Goal: Task Accomplishment & Management: Manage account settings

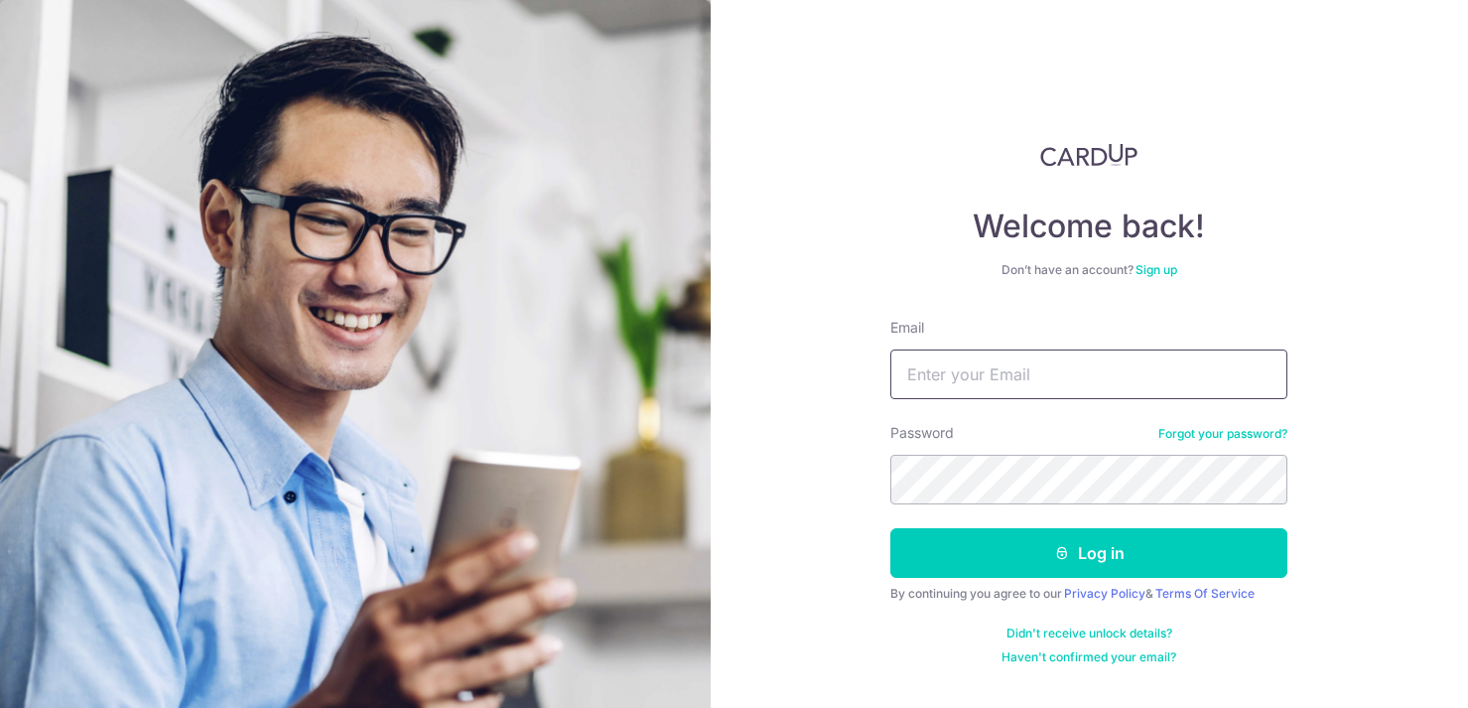
click at [949, 365] on input "Email" at bounding box center [1088, 374] width 397 height 50
type input "[EMAIL_ADDRESS][DOMAIN_NAME]"
click at [890, 528] on button "Log in" at bounding box center [1088, 553] width 397 height 50
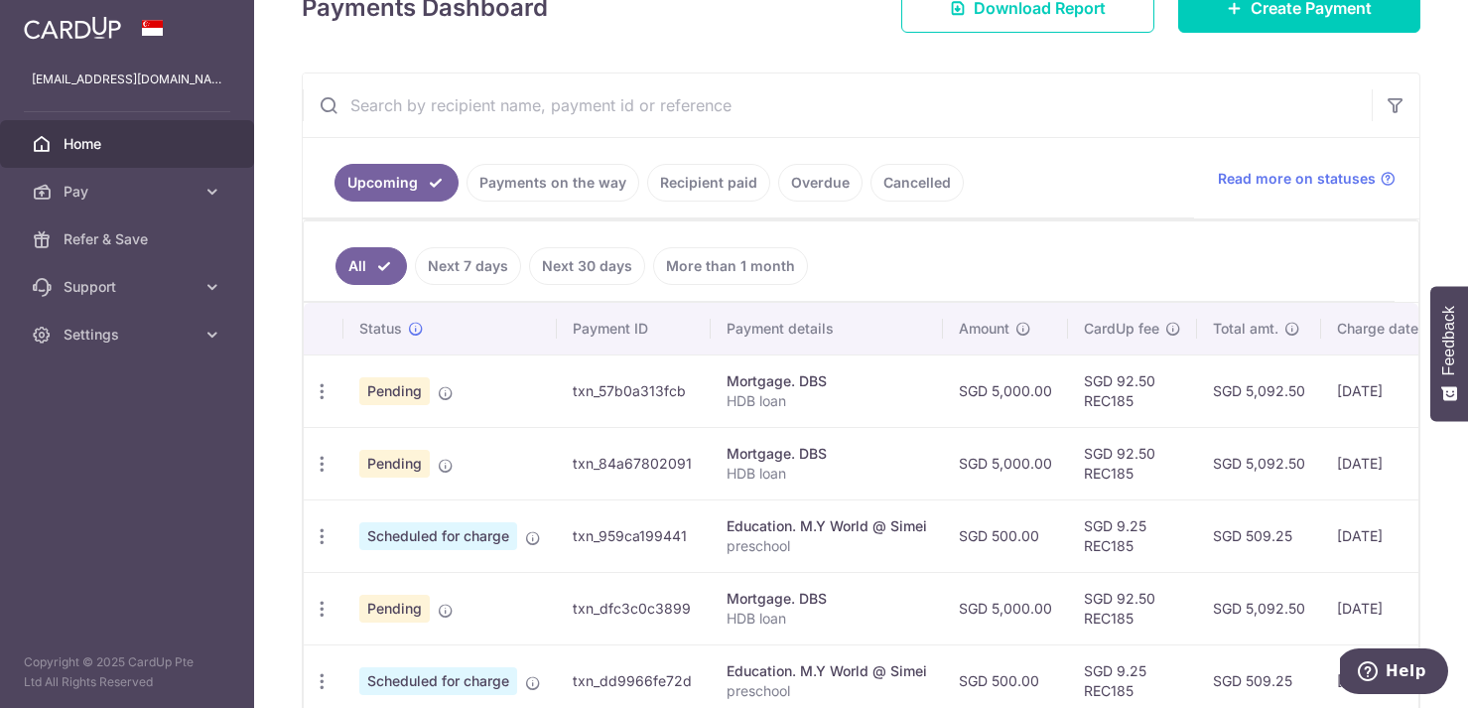
scroll to position [314, 0]
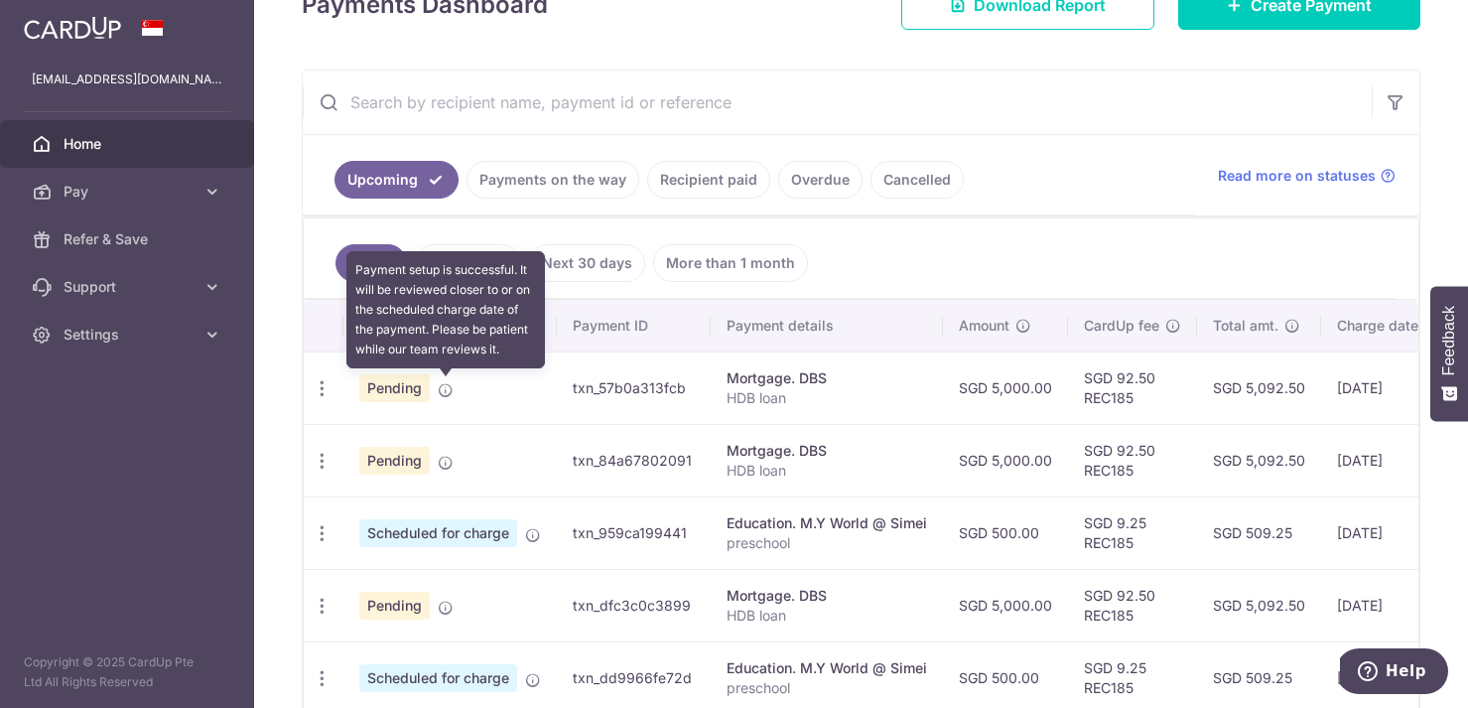
click at [442, 395] on icon at bounding box center [446, 390] width 16 height 16
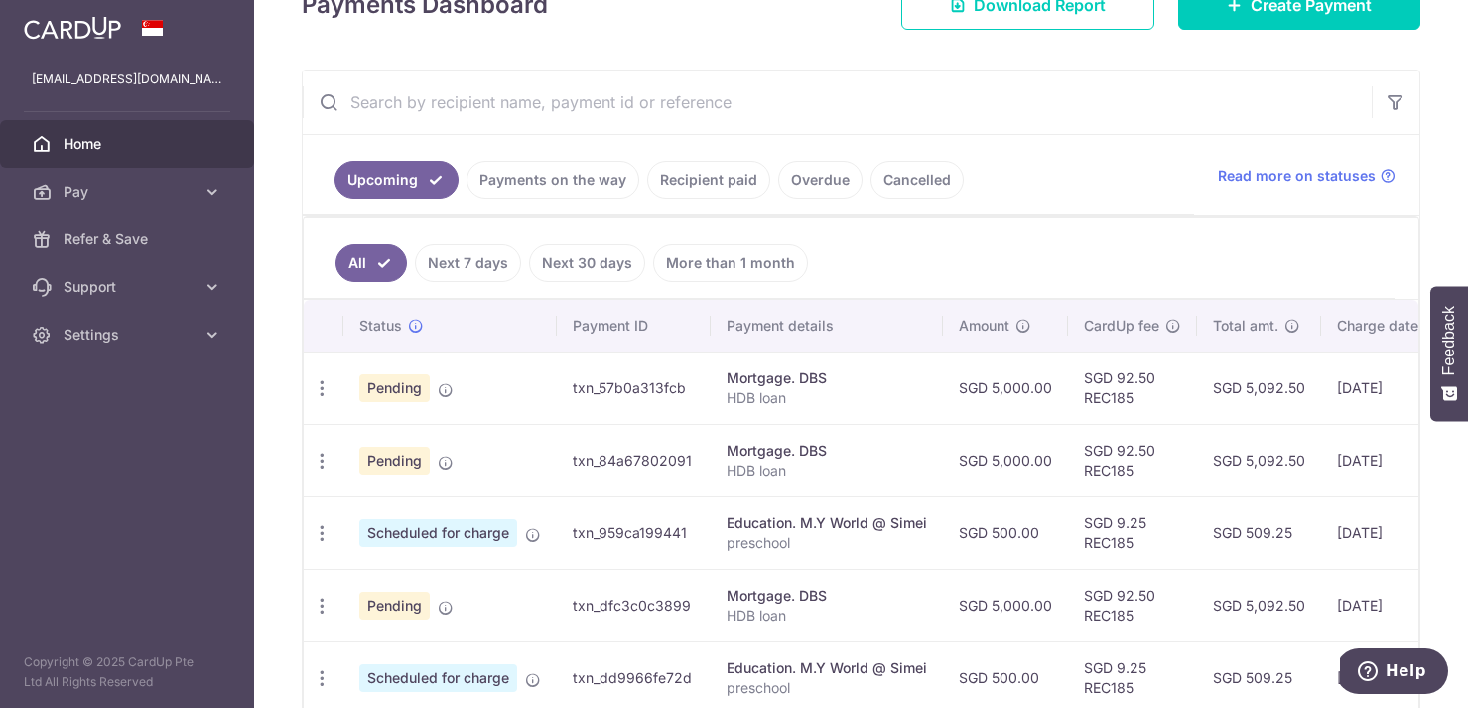
click at [402, 391] on span "Pending" at bounding box center [394, 388] width 70 height 28
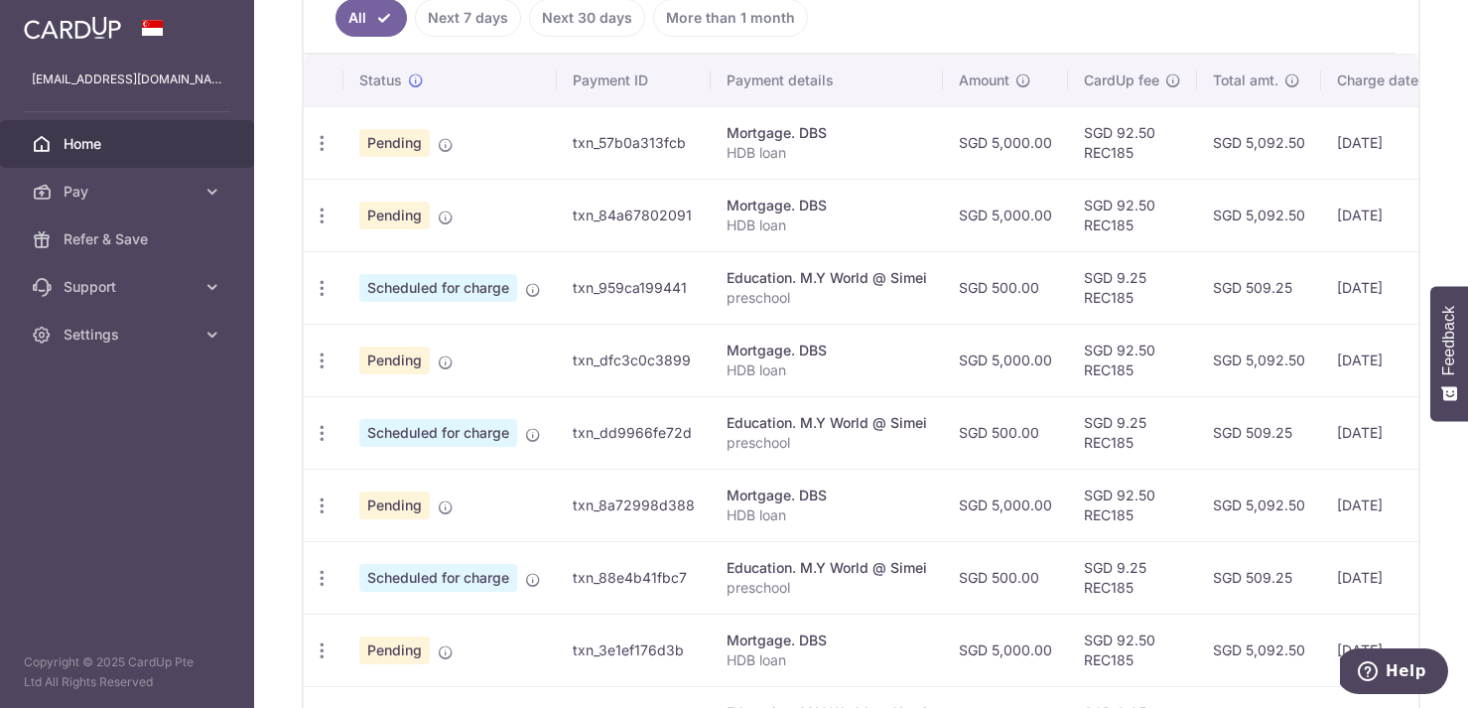
scroll to position [707, 0]
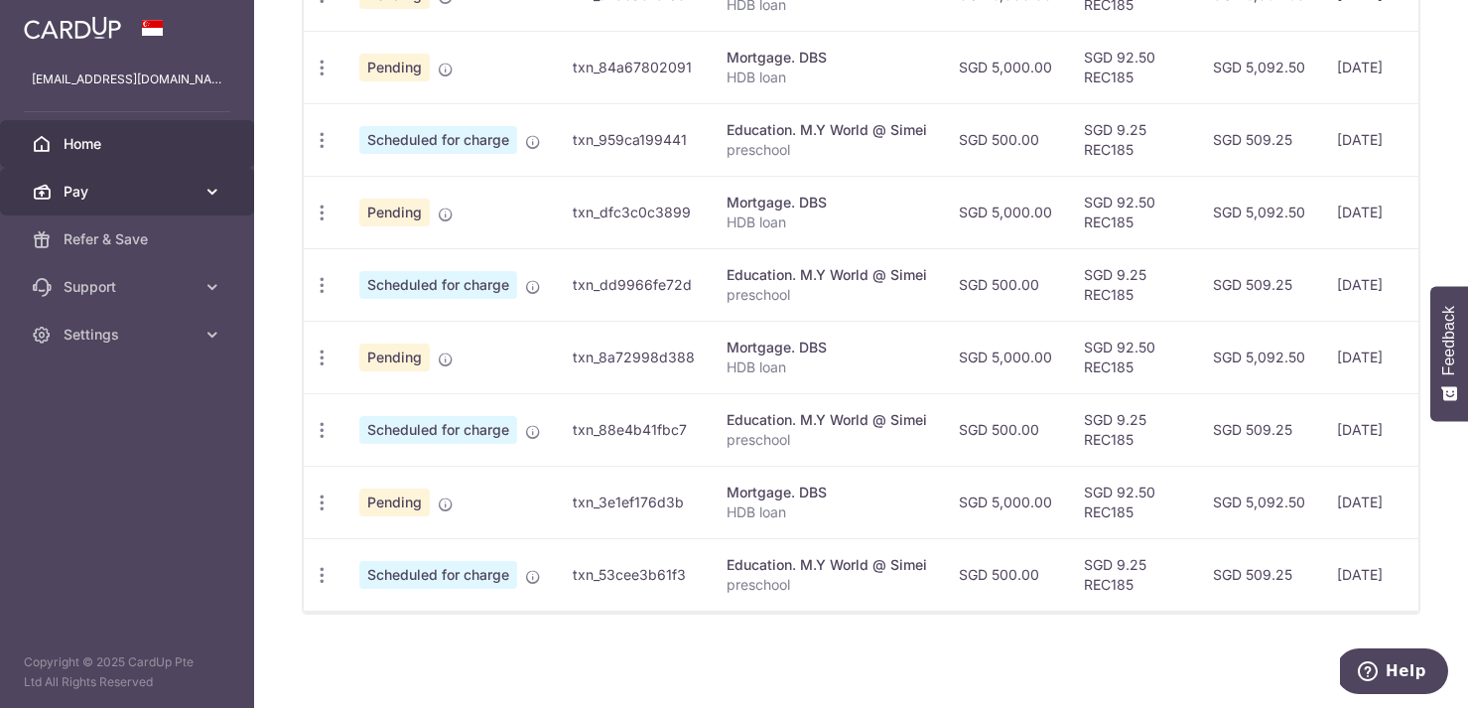
click at [201, 185] on link "Pay" at bounding box center [127, 192] width 254 height 48
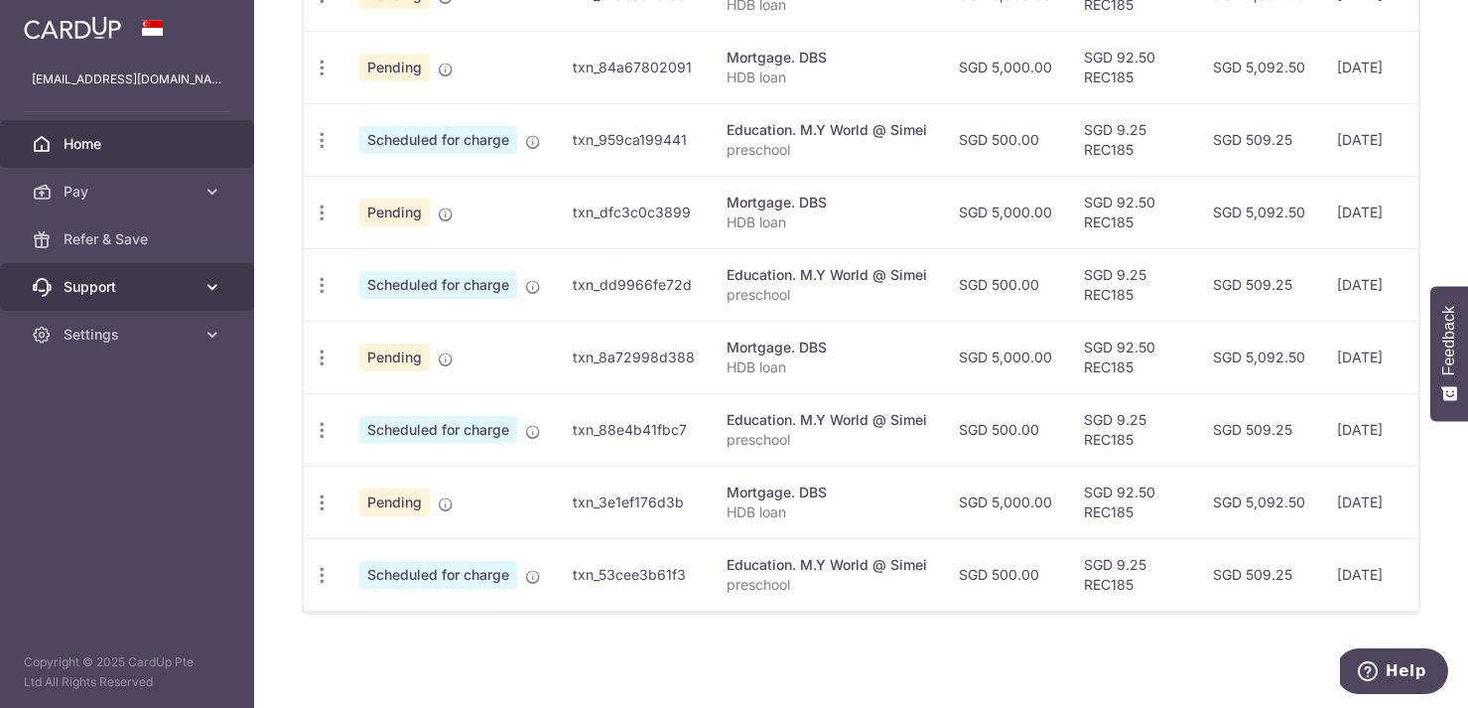
click at [198, 298] on link "Support" at bounding box center [127, 287] width 254 height 48
